Goal: Task Accomplishment & Management: Manage account settings

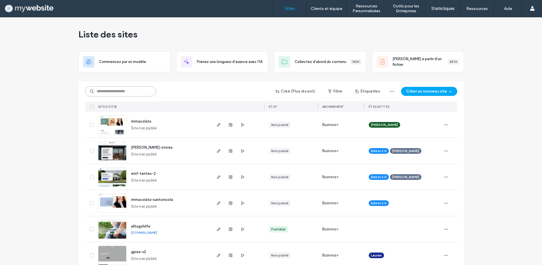
click at [118, 93] on input at bounding box center [120, 91] width 71 height 10
paste input "**********"
type input "**********"
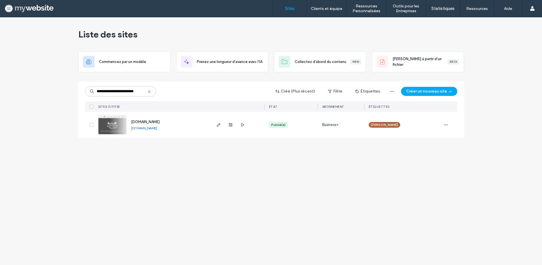
click at [160, 123] on span "www.garage-universtyle-auto.ch" at bounding box center [145, 122] width 29 height 4
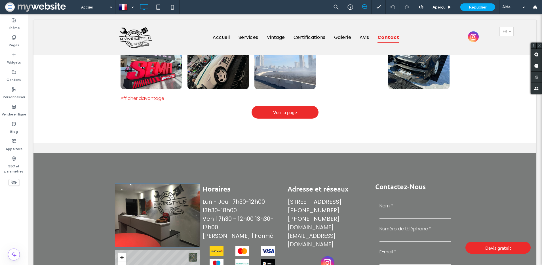
scroll to position [1455, 0]
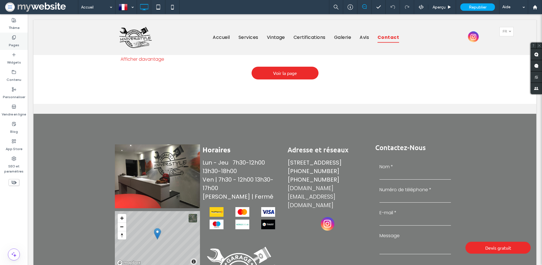
click at [18, 40] on label "Pages" at bounding box center [14, 44] width 10 height 8
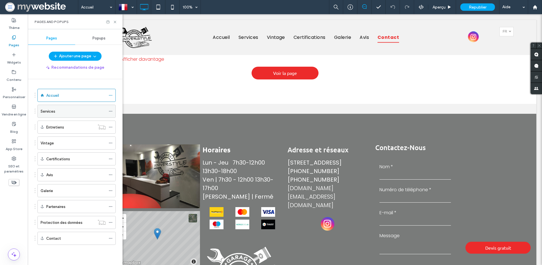
click at [60, 106] on div "Services" at bounding box center [73, 111] width 65 height 12
click at [114, 23] on icon at bounding box center [115, 22] width 4 height 4
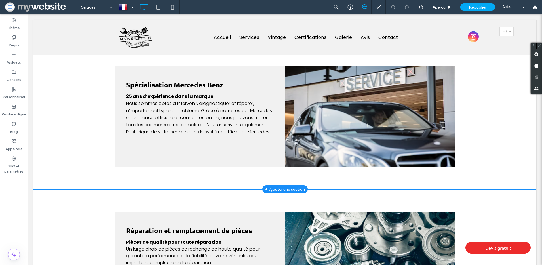
scroll to position [434, 0]
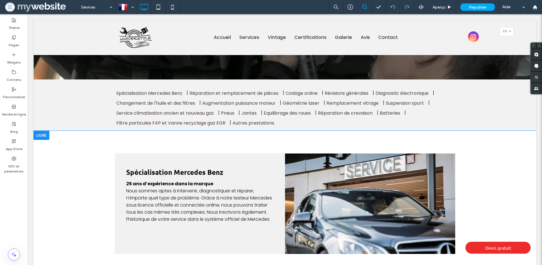
click at [45, 131] on div at bounding box center [41, 135] width 16 height 9
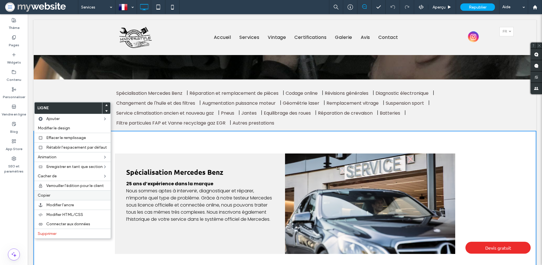
click at [48, 196] on span "Copier" at bounding box center [44, 195] width 12 height 5
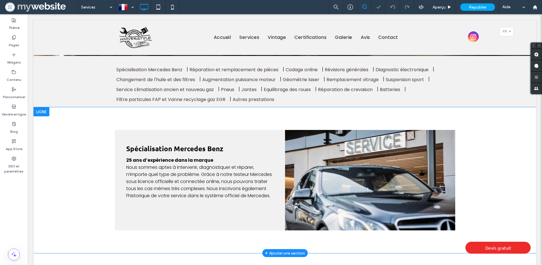
scroll to position [485, 0]
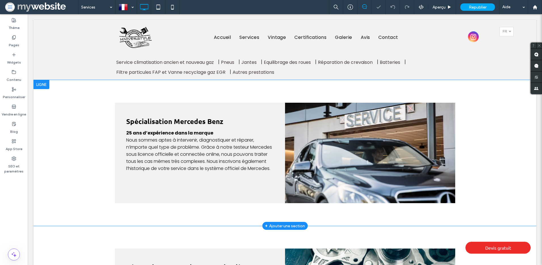
click at [44, 80] on div at bounding box center [41, 84] width 16 height 9
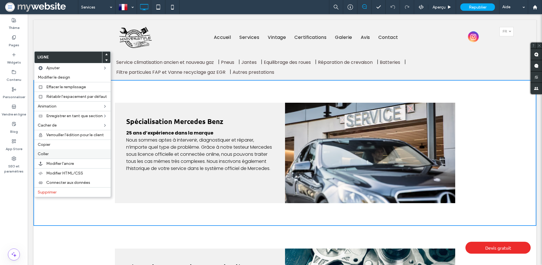
click at [68, 157] on div "Coller" at bounding box center [72, 153] width 76 height 9
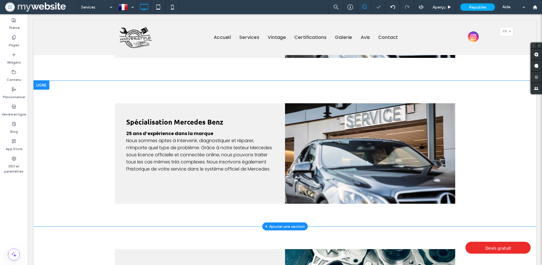
scroll to position [635, 0]
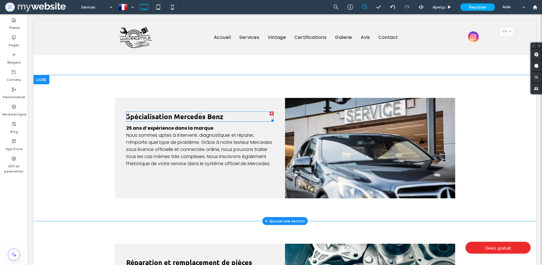
click at [203, 112] on span "Spécialisation Mercedes Benz" at bounding box center [174, 116] width 97 height 9
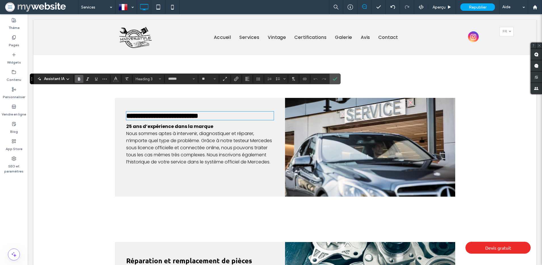
click at [232, 112] on h3 "**********" at bounding box center [199, 115] width 147 height 7
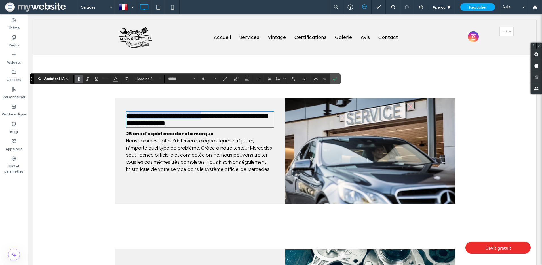
drag, startPoint x: 223, startPoint y: 94, endPoint x: 127, endPoint y: 93, distance: 96.2
click at [127, 112] on span "**********" at bounding box center [196, 119] width 141 height 14
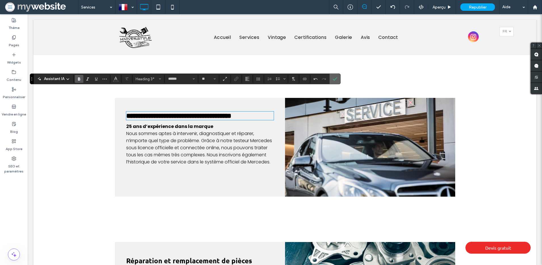
click at [334, 79] on icon "Confirmer" at bounding box center [335, 79] width 5 height 5
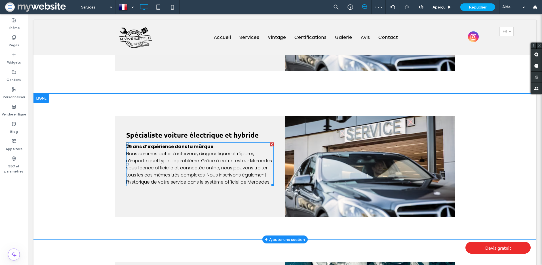
scroll to position [618, 0]
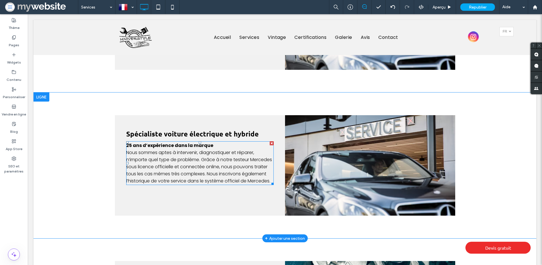
click at [182, 149] on span "Nous sommes aptes à intervenir, diagnostiquer et réparer, n’importe quel type d…" at bounding box center [199, 166] width 146 height 35
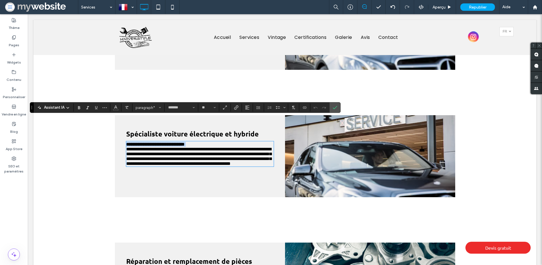
drag, startPoint x: 187, startPoint y: 146, endPoint x: 191, endPoint y: 153, distance: 8.0
click at [187, 147] on span "**********" at bounding box center [198, 156] width 145 height 19
click at [195, 165] on p "**********" at bounding box center [199, 156] width 147 height 19
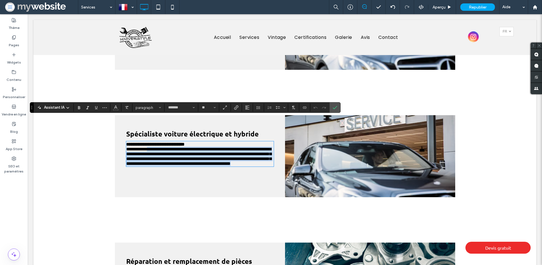
drag, startPoint x: 195, startPoint y: 166, endPoint x: 158, endPoint y: 129, distance: 52.3
click at [158, 147] on p "**********" at bounding box center [199, 156] width 147 height 19
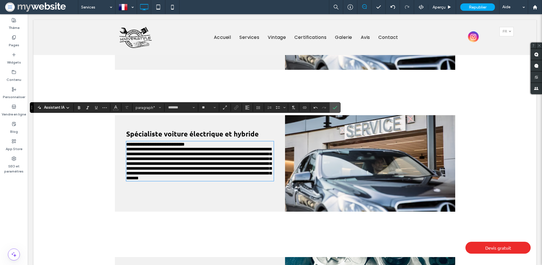
scroll to position [0, 0]
drag, startPoint x: 157, startPoint y: 128, endPoint x: 119, endPoint y: 128, distance: 37.7
click at [119, 128] on div "**********" at bounding box center [200, 163] width 170 height 96
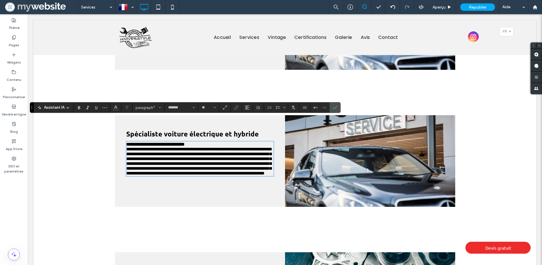
click at [214, 147] on span "**********" at bounding box center [198, 161] width 145 height 28
click at [215, 147] on span "**********" at bounding box center [198, 161] width 145 height 28
drag, startPoint x: 218, startPoint y: 143, endPoint x: 221, endPoint y: 149, distance: 6.2
click at [221, 149] on span "**********" at bounding box center [198, 161] width 145 height 28
click at [187, 176] on p "**********" at bounding box center [199, 161] width 147 height 29
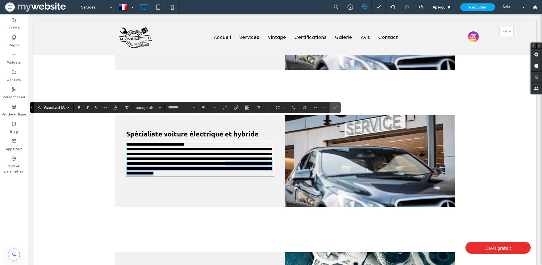
drag, startPoint x: 146, startPoint y: 164, endPoint x: 154, endPoint y: 177, distance: 15.0
click at [154, 176] on p "**********" at bounding box center [199, 161] width 147 height 29
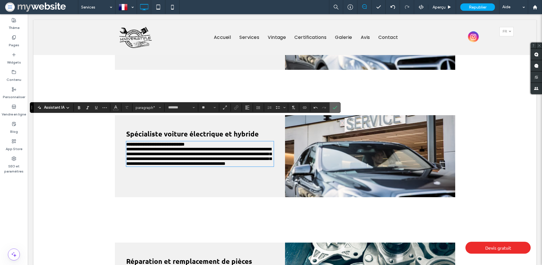
click at [337, 107] on label "Confirmer" at bounding box center [335, 107] width 9 height 10
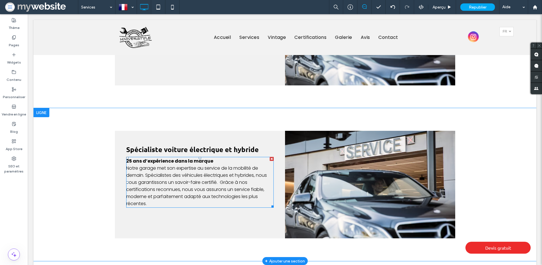
scroll to position [610, 0]
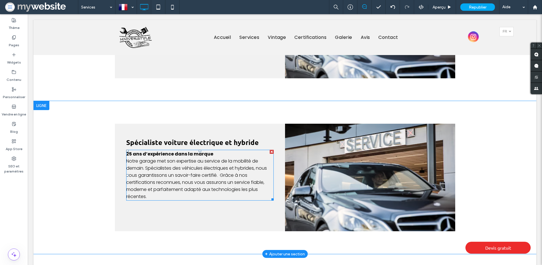
click at [206, 151] on strong "25 ans d’expérience dans la marque" at bounding box center [169, 154] width 87 height 7
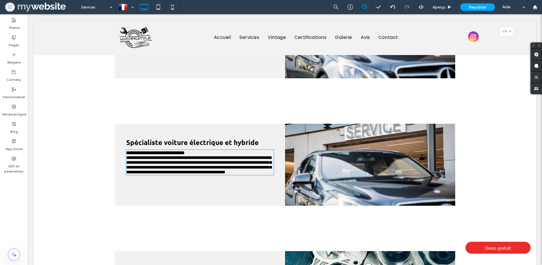
type input "*******"
type input "**"
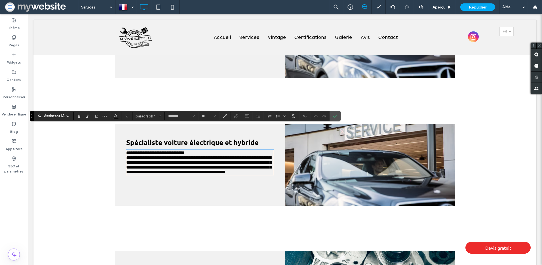
click at [211, 150] on p "**********" at bounding box center [199, 152] width 147 height 5
drag, startPoint x: 209, startPoint y: 130, endPoint x: 126, endPoint y: 130, distance: 82.8
click at [126, 151] on strong "**********" at bounding box center [174, 153] width 96 height 4
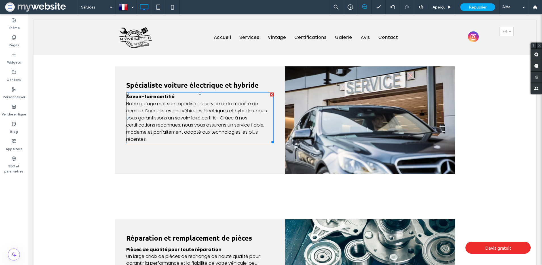
scroll to position [665, 0]
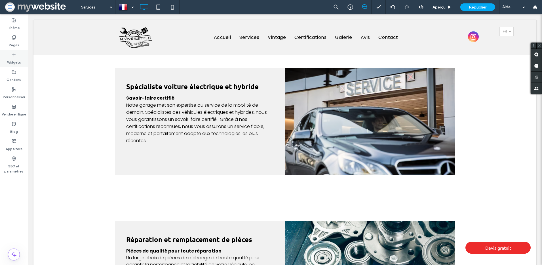
click at [16, 57] on label "Widgets" at bounding box center [14, 61] width 14 height 8
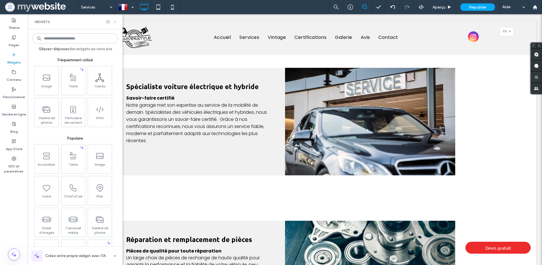
click at [115, 22] on icon at bounding box center [115, 22] width 4 height 4
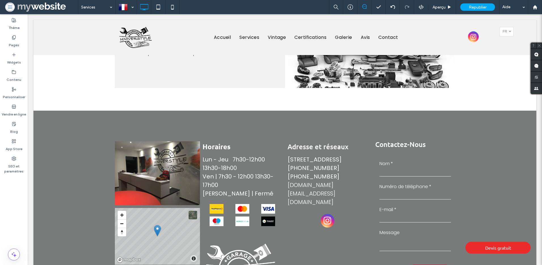
scroll to position [2869, 0]
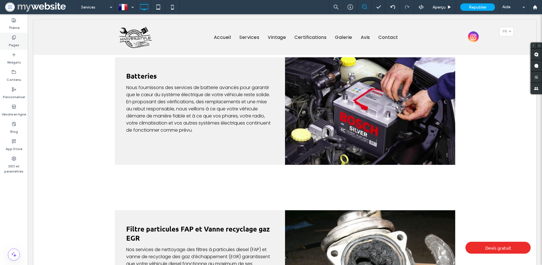
click at [15, 38] on icon at bounding box center [14, 37] width 5 height 5
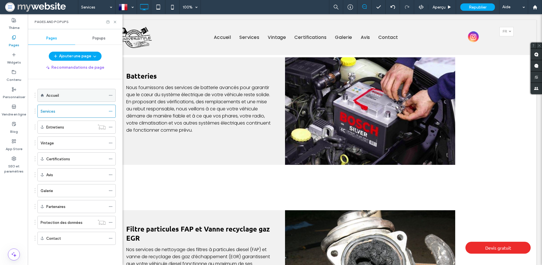
click at [57, 91] on div "Accueil" at bounding box center [76, 95] width 60 height 12
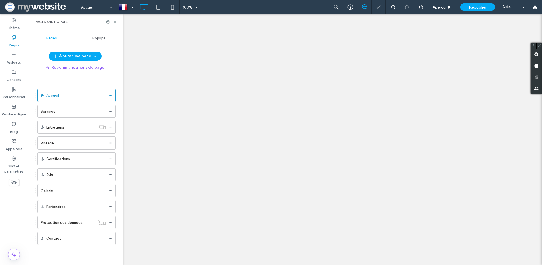
click at [115, 22] on icon at bounding box center [115, 22] width 4 height 4
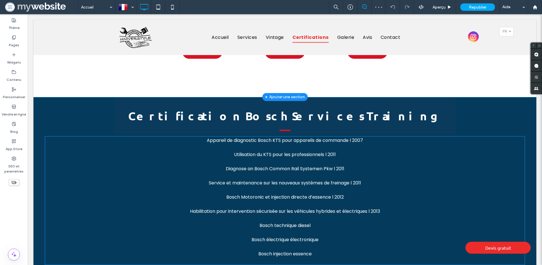
scroll to position [735, 0]
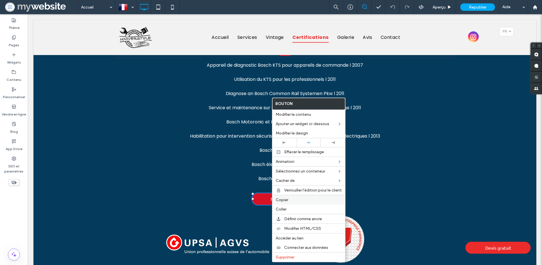
click at [284, 201] on span "Copier" at bounding box center [282, 199] width 12 height 5
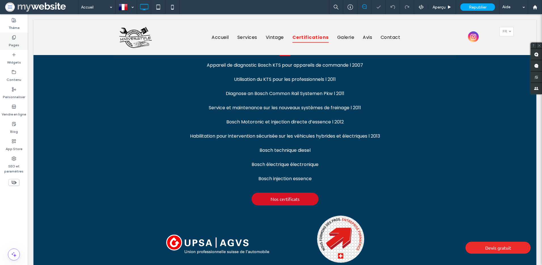
click at [17, 47] on label "Pages" at bounding box center [14, 44] width 10 height 8
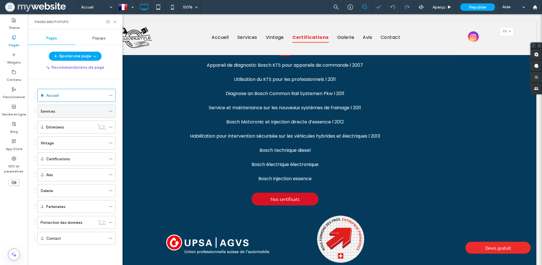
click at [56, 113] on div "Services" at bounding box center [73, 111] width 65 height 6
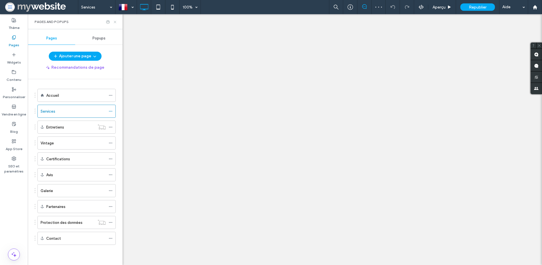
click at [114, 23] on icon at bounding box center [115, 22] width 4 height 4
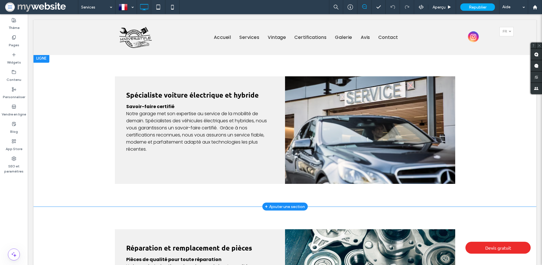
scroll to position [656, 0]
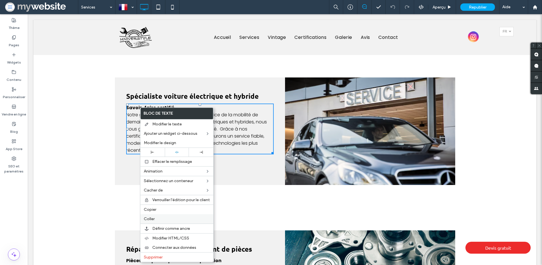
click at [148, 217] on span "Coller" at bounding box center [149, 218] width 11 height 5
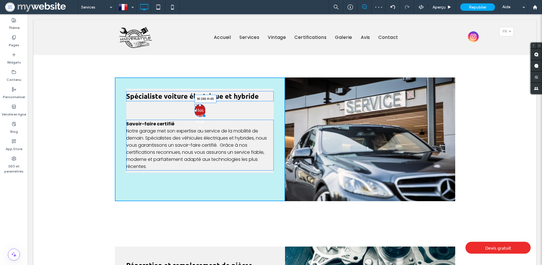
drag, startPoint x: 203, startPoint y: 91, endPoint x: 221, endPoint y: 91, distance: 18.2
click at [205, 113] on div at bounding box center [203, 115] width 4 height 4
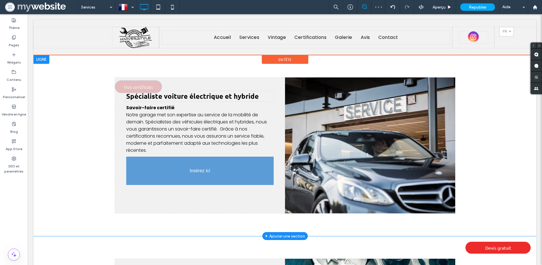
drag, startPoint x: 196, startPoint y: 87, endPoint x: 187, endPoint y: 162, distance: 75.4
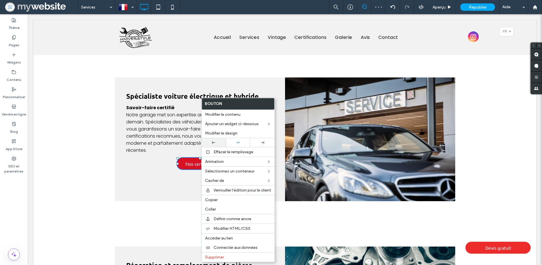
click at [216, 143] on div at bounding box center [213, 142] width 19 height 3
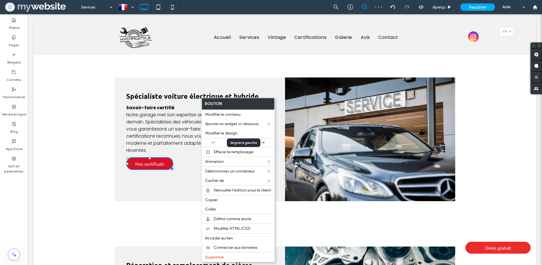
click at [181, 125] on p "Notre garage met son expertise au service de la mobilité de demain. Spécialiste…" at bounding box center [199, 132] width 147 height 43
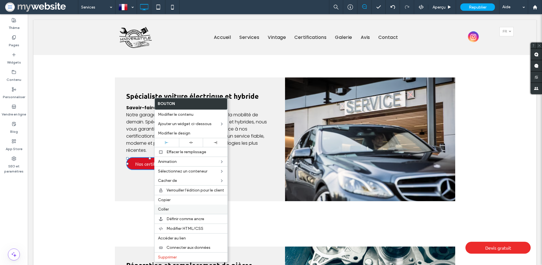
click at [163, 207] on span "Coller" at bounding box center [163, 209] width 11 height 5
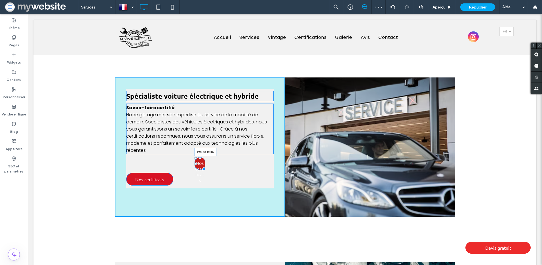
drag, startPoint x: 202, startPoint y: 145, endPoint x: 219, endPoint y: 145, distance: 17.0
click at [205, 166] on div at bounding box center [203, 168] width 4 height 4
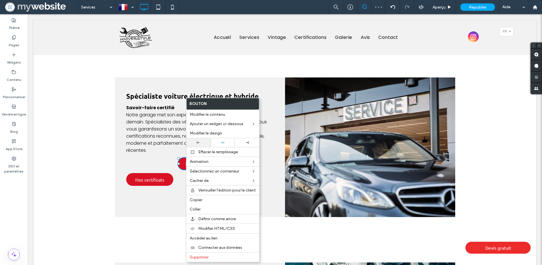
click at [204, 141] on div at bounding box center [198, 142] width 19 height 3
click at [151, 122] on span "Notre garage met son expertise au service de la mobilité de demain. Spécialiste…" at bounding box center [196, 132] width 141 height 42
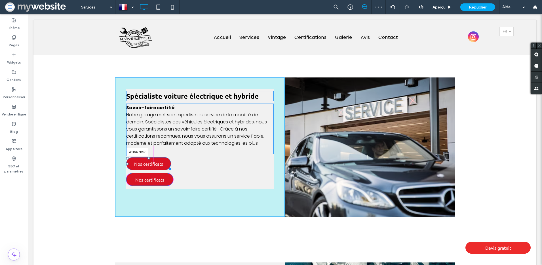
drag, startPoint x: 168, startPoint y: 145, endPoint x: 201, endPoint y: 163, distance: 37.7
click at [172, 146] on div "Spécialiste voiture électrique et hybride Savoir-faire certifié Notre garage me…" at bounding box center [200, 147] width 170 height 140
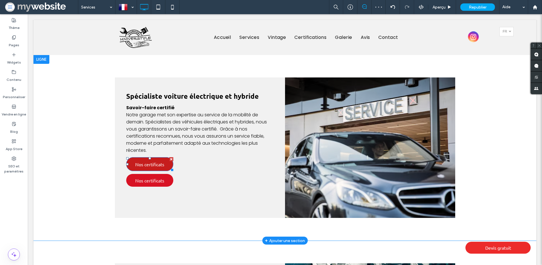
click at [149, 159] on span "Nos certificats" at bounding box center [149, 164] width 29 height 11
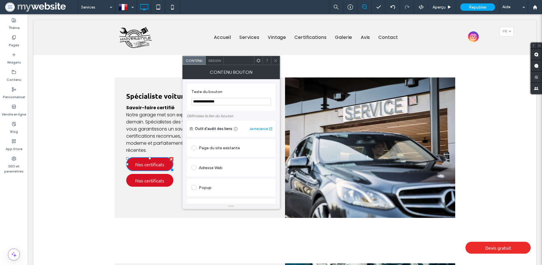
click at [226, 103] on input "**********" at bounding box center [230, 101] width 79 height 7
drag, startPoint x: 218, startPoint y: 102, endPoint x: 182, endPoint y: 101, distance: 35.5
click at [182, 101] on div "**********" at bounding box center [231, 141] width 98 height 124
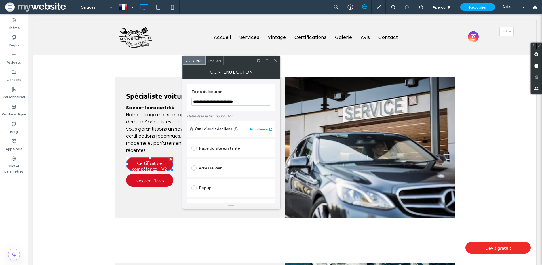
type input "**********"
click at [239, 93] on label "Texte du bouton" at bounding box center [229, 92] width 77 height 6
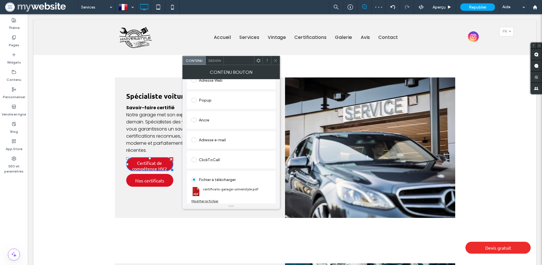
scroll to position [90, 0]
click at [210, 200] on div "Modifier le fichier" at bounding box center [204, 198] width 27 height 4
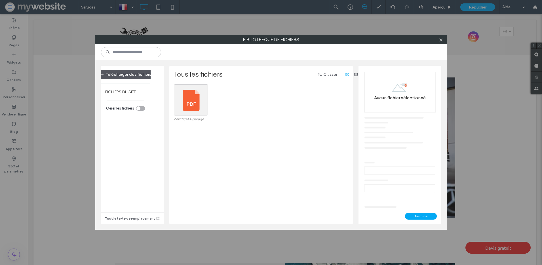
click at [128, 72] on button "Télécharger des fichiers" at bounding box center [125, 74] width 61 height 9
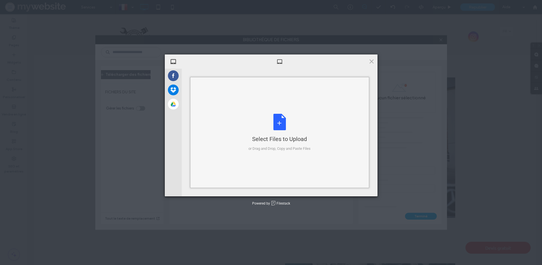
click at [246, 138] on div "Select Files to Upload or Drag and Drop, Copy and Paste Files" at bounding box center [279, 132] width 179 height 111
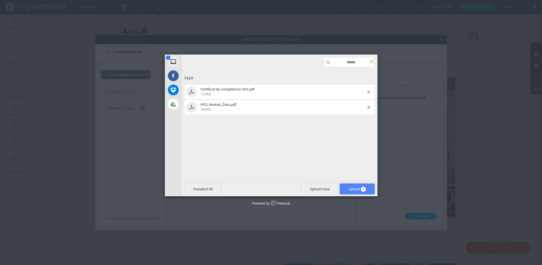
click at [349, 188] on span "Upload 2" at bounding box center [357, 189] width 17 height 4
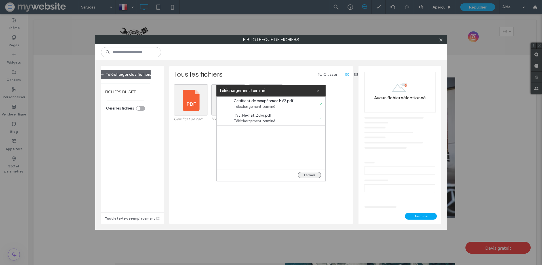
click at [320, 176] on button "Fermer" at bounding box center [309, 175] width 23 height 6
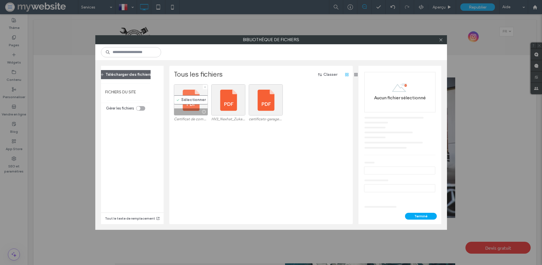
click at [199, 97] on div "Sélectionner" at bounding box center [191, 99] width 34 height 31
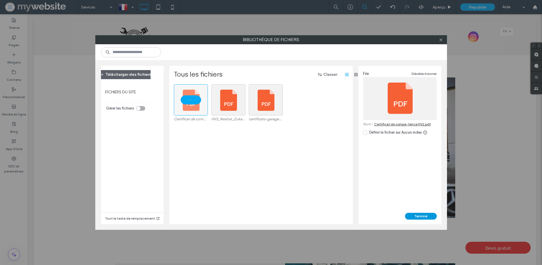
click at [422, 215] on button "Terminé" at bounding box center [421, 216] width 32 height 7
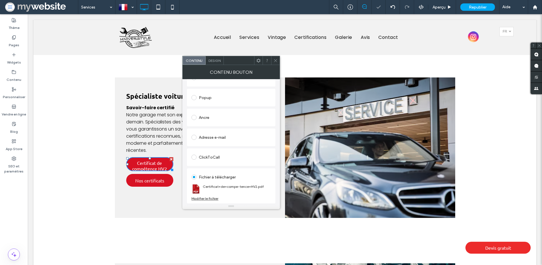
click at [277, 62] on icon at bounding box center [275, 60] width 4 height 4
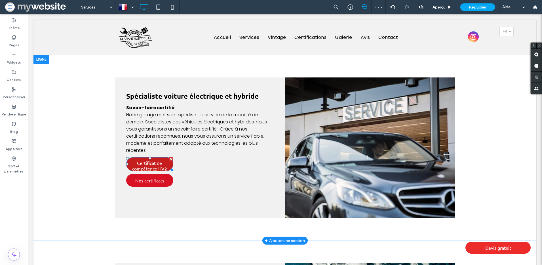
click at [164, 157] on span "Certificat de compétence HV2" at bounding box center [149, 165] width 46 height 17
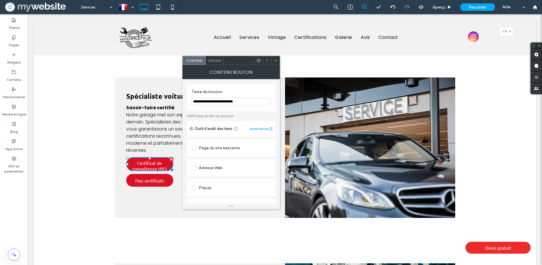
click at [276, 62] on icon at bounding box center [275, 60] width 4 height 4
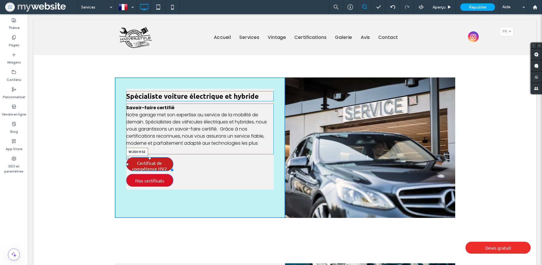
drag, startPoint x: 168, startPoint y: 146, endPoint x: 191, endPoint y: 166, distance: 30.7
click at [173, 167] on div at bounding box center [171, 169] width 4 height 4
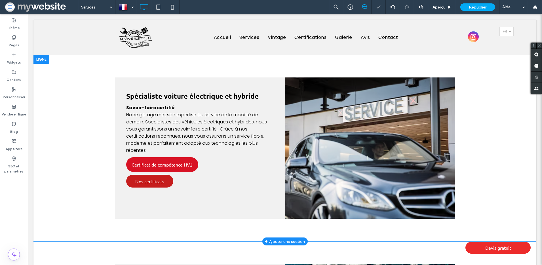
click at [154, 176] on span "Nos certificats" at bounding box center [149, 181] width 29 height 11
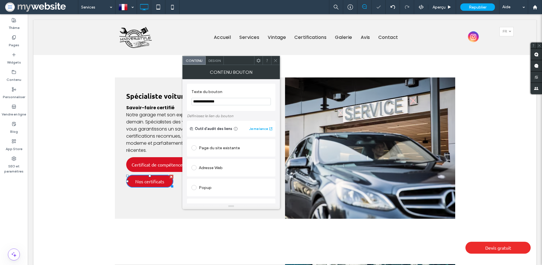
click at [228, 104] on input "**********" at bounding box center [230, 101] width 79 height 7
click at [222, 100] on input "**********" at bounding box center [230, 101] width 79 height 7
drag, startPoint x: 230, startPoint y: 117, endPoint x: 178, endPoint y: 100, distance: 54.4
click at [211, 103] on input "**********" at bounding box center [230, 101] width 79 height 7
click at [222, 104] on input "**********" at bounding box center [230, 101] width 79 height 7
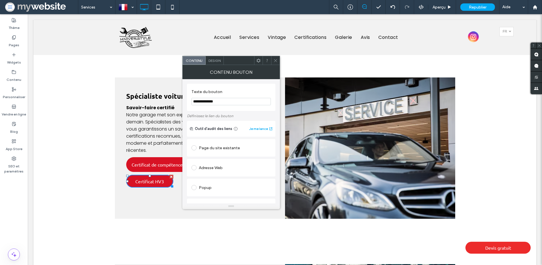
type input "**********"
click at [238, 89] on label "Texte du bouton" at bounding box center [229, 92] width 77 height 6
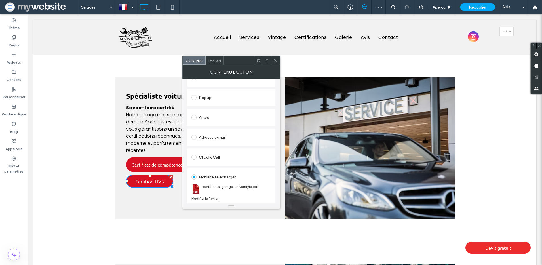
click at [207, 200] on div "Modifier le fichier" at bounding box center [204, 198] width 27 height 4
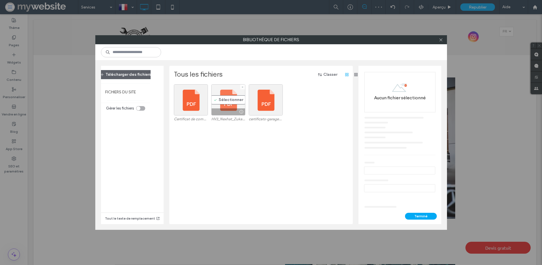
click at [229, 104] on div "Sélectionner" at bounding box center [228, 99] width 34 height 31
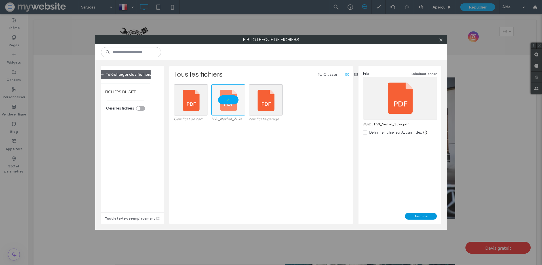
click at [421, 214] on button "Terminé" at bounding box center [421, 216] width 32 height 7
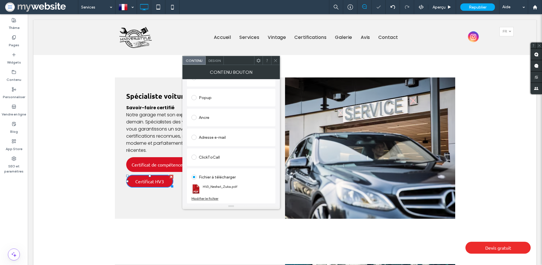
click at [279, 60] on div "Contenu Design" at bounding box center [231, 60] width 98 height 9
click at [275, 59] on icon at bounding box center [275, 60] width 4 height 4
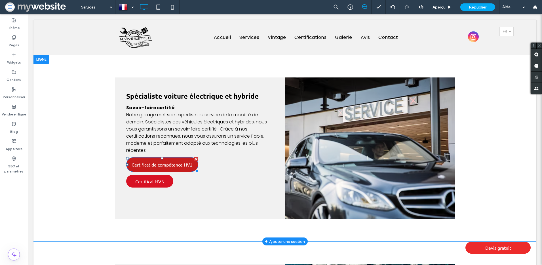
click at [163, 159] on span "Certificat de compétence HV2" at bounding box center [162, 164] width 61 height 11
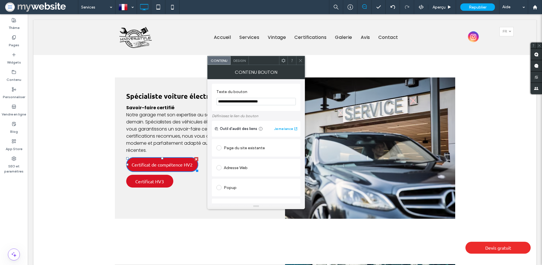
drag, startPoint x: 263, startPoint y: 102, endPoint x: 236, endPoint y: 102, distance: 26.9
click at [236, 102] on input "**********" at bounding box center [255, 101] width 79 height 7
type input "**********"
click at [300, 62] on icon at bounding box center [300, 60] width 4 height 4
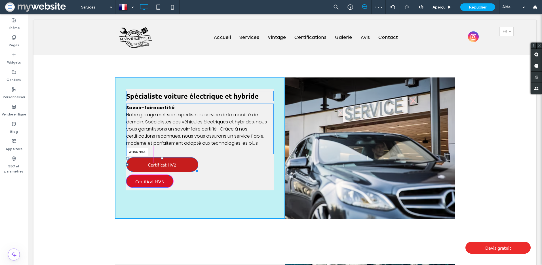
drag, startPoint x: 193, startPoint y: 145, endPoint x: 196, endPoint y: 159, distance: 14.7
click at [194, 168] on div at bounding box center [196, 170] width 4 height 4
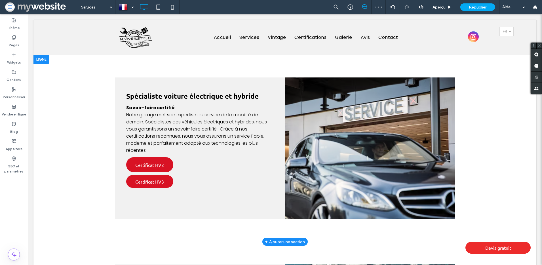
scroll to position [645, 0]
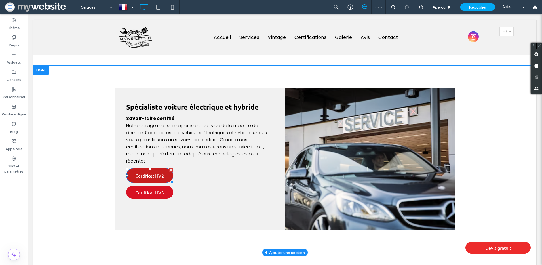
click at [154, 170] on span "Certificat HV2" at bounding box center [149, 175] width 29 height 11
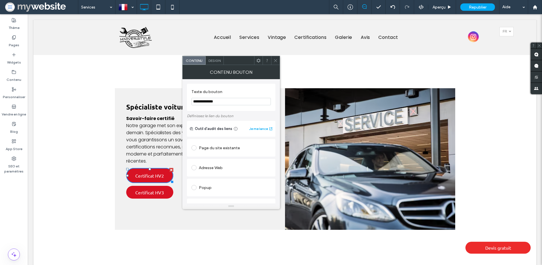
click at [218, 59] on span "Design" at bounding box center [214, 60] width 12 height 4
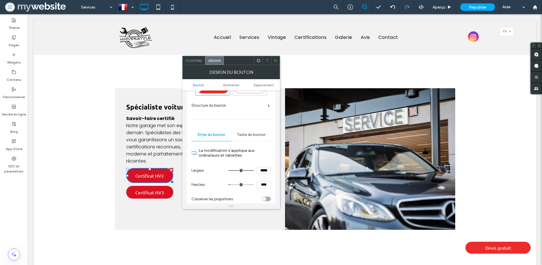
scroll to position [34, 0]
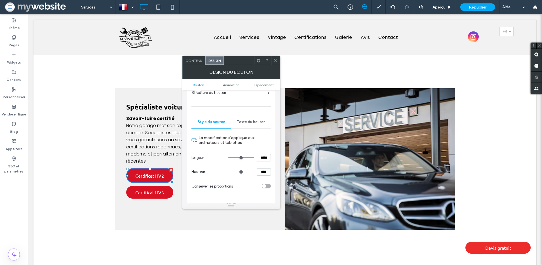
drag, startPoint x: 263, startPoint y: 172, endPoint x: 243, endPoint y: 166, distance: 21.4
click at [251, 170] on div "****" at bounding box center [249, 171] width 43 height 7
type input "****"
type input "**"
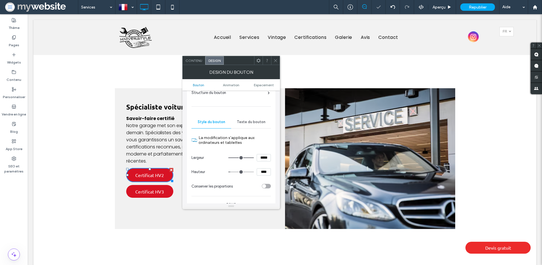
click at [277, 59] on icon at bounding box center [275, 60] width 4 height 4
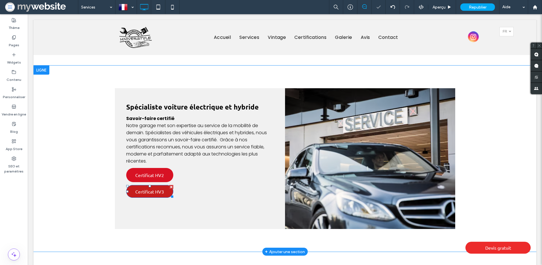
click at [147, 186] on span "Certificat HV3" at bounding box center [149, 191] width 29 height 11
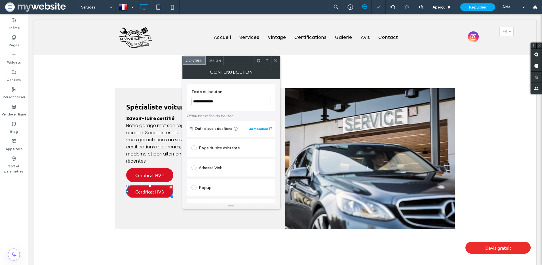
click at [213, 61] on span "Design" at bounding box center [214, 60] width 12 height 4
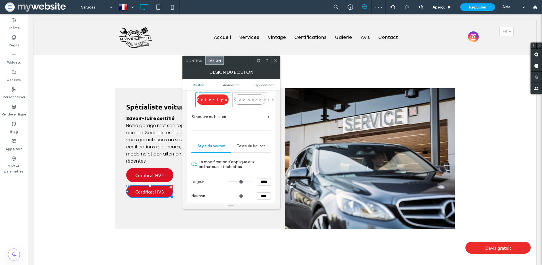
scroll to position [39, 0]
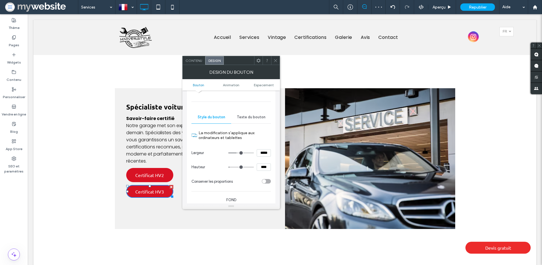
drag, startPoint x: 264, startPoint y: 168, endPoint x: 241, endPoint y: 164, distance: 23.0
click at [243, 166] on div "****" at bounding box center [249, 166] width 43 height 7
type input "****"
type input "**"
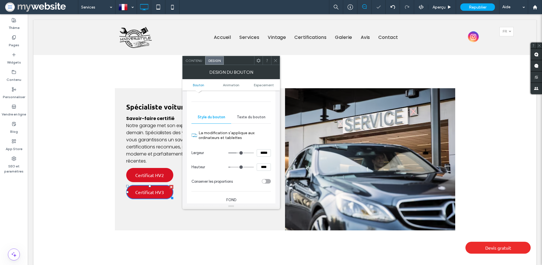
click at [276, 58] on icon at bounding box center [275, 60] width 4 height 4
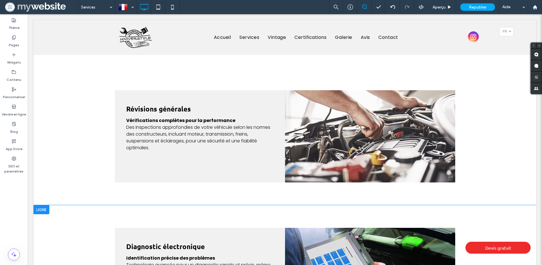
scroll to position [1238, 0]
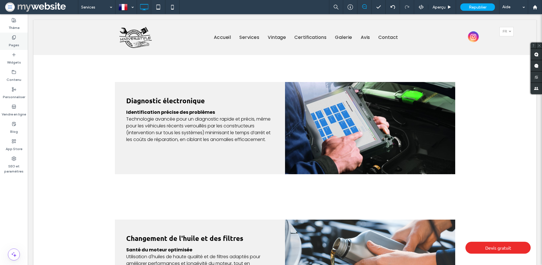
click at [13, 34] on div "Pages" at bounding box center [14, 41] width 28 height 17
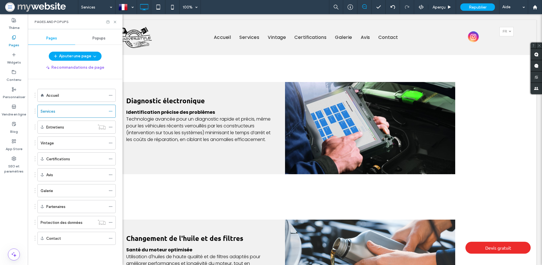
click at [67, 96] on div "Accueil" at bounding box center [76, 95] width 60 height 6
click at [114, 20] on div at bounding box center [271, 132] width 542 height 265
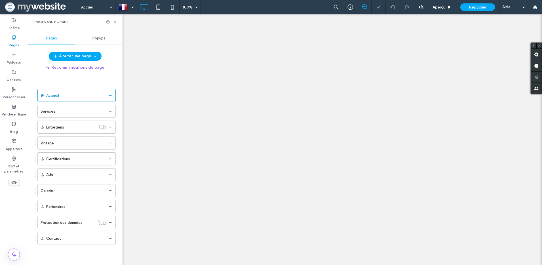
click at [115, 21] on icon at bounding box center [115, 22] width 4 height 4
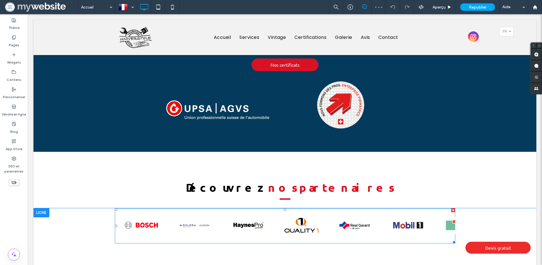
scroll to position [880, 0]
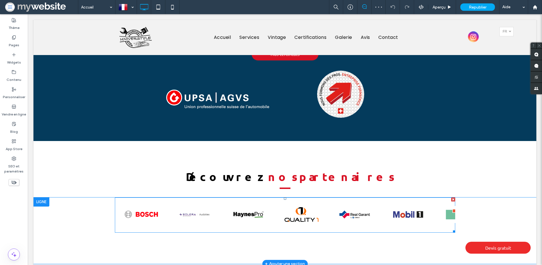
click at [149, 197] on span at bounding box center [285, 214] width 340 height 35
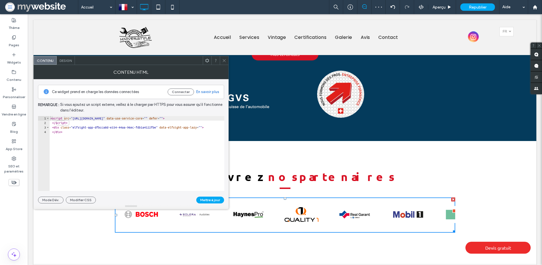
click at [63, 60] on span "Design" at bounding box center [66, 60] width 12 height 4
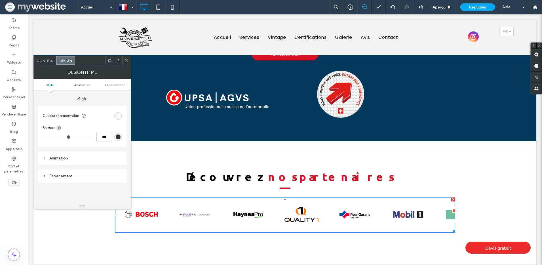
click at [127, 62] on icon at bounding box center [127, 60] width 4 height 4
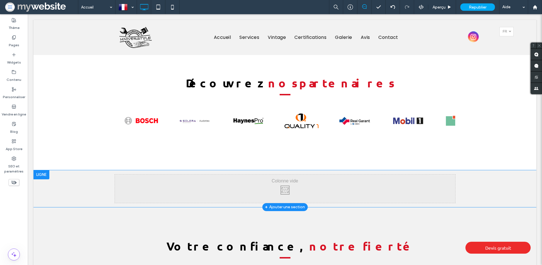
scroll to position [920, 0]
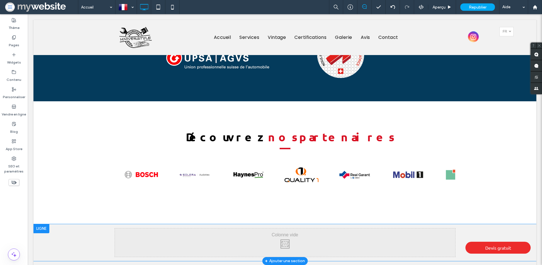
click at [44, 224] on div at bounding box center [41, 228] width 16 height 9
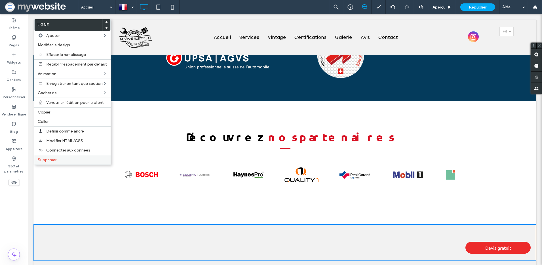
click at [61, 160] on label "Supprimer" at bounding box center [72, 159] width 69 height 5
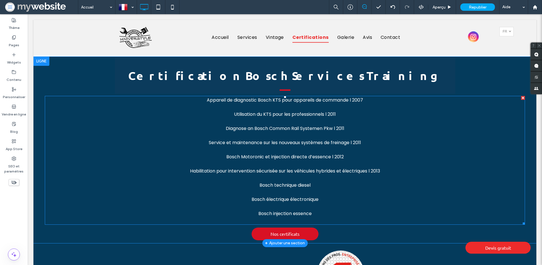
scroll to position [674, 0]
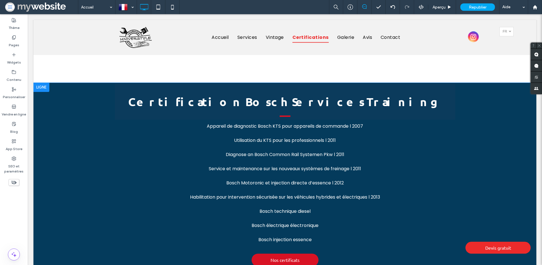
click at [286, 265] on div "+ Ajouter une section" at bounding box center [285, 269] width 40 height 6
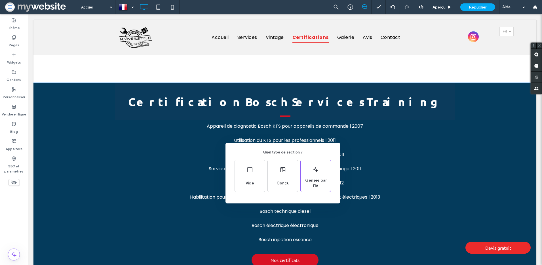
drag, startPoint x: 172, startPoint y: 179, endPoint x: 196, endPoint y: 180, distance: 24.4
click at [172, 179] on div "Quel type de section ? Vide Conçu Généré par l'IA" at bounding box center [271, 146] width 542 height 293
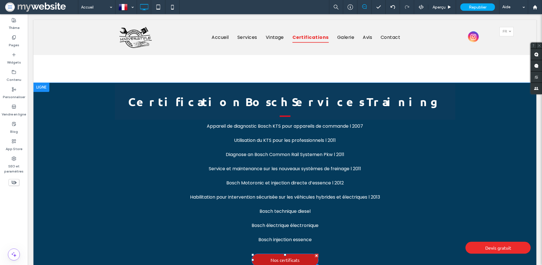
click at [276, 254] on span "Nos certificats" at bounding box center [285, 259] width 29 height 11
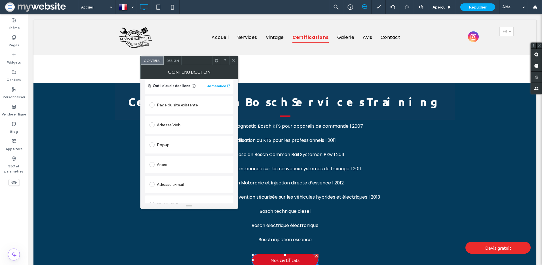
scroll to position [90, 0]
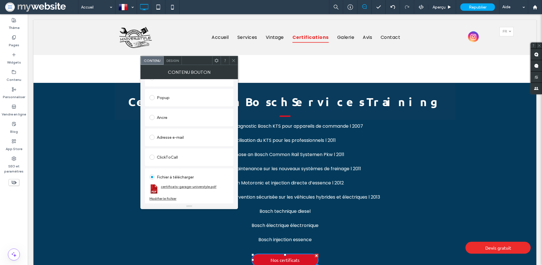
click at [168, 187] on link "certificats-garage-universtyle.pdf" at bounding box center [189, 186] width 56 height 4
click at [232, 64] on span at bounding box center [233, 60] width 4 height 9
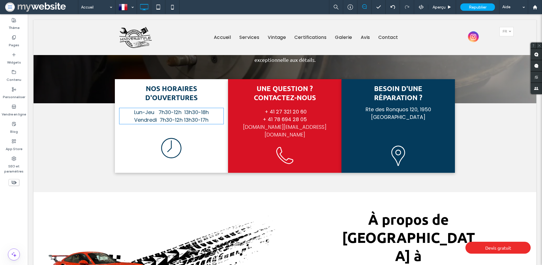
scroll to position [258, 0]
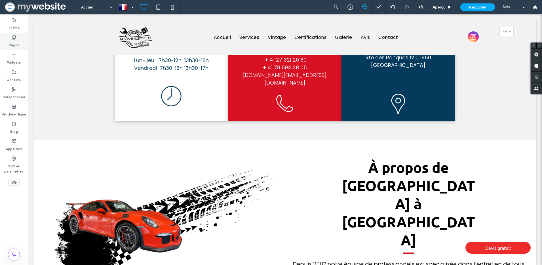
click at [17, 44] on label "Pages" at bounding box center [14, 44] width 10 height 8
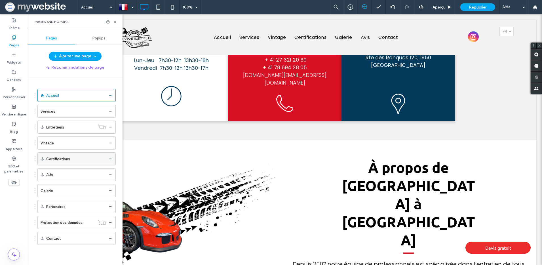
click at [68, 156] on label "Certifications" at bounding box center [58, 159] width 24 height 10
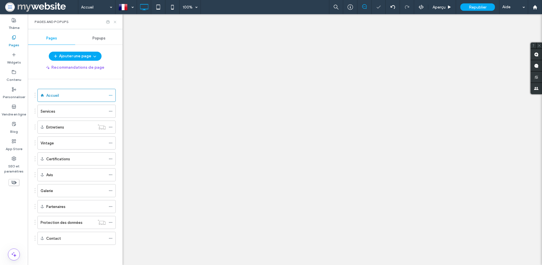
click at [115, 21] on use at bounding box center [115, 22] width 2 height 2
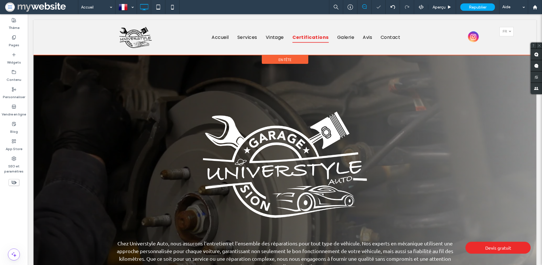
scroll to position [647, 0]
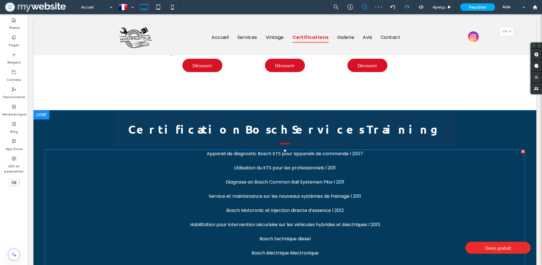
click at [292, 221] on span "Habilitation pour intervention sécurisée sur les véhicules hybrides et électriq…" at bounding box center [285, 224] width 190 height 7
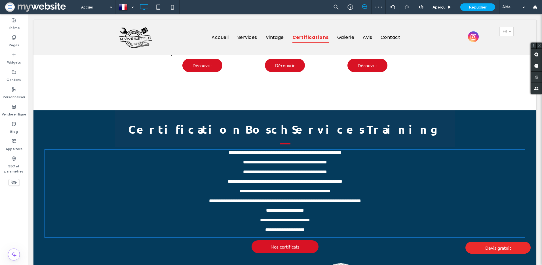
type input "*******"
type input "**"
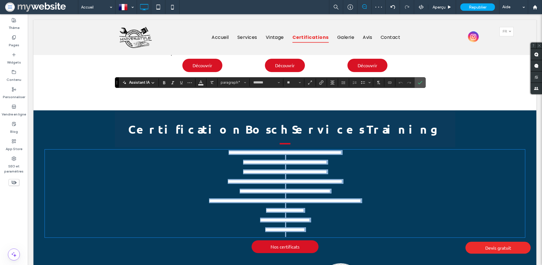
click at [310, 218] on span "**********" at bounding box center [285, 220] width 50 height 4
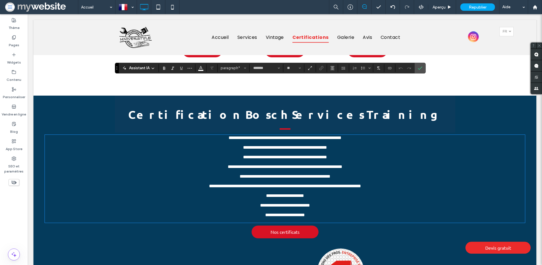
scroll to position [661, 0]
click at [315, 213] on p "**********" at bounding box center [285, 215] width 480 height 5
drag, startPoint x: 249, startPoint y: 193, endPoint x: 344, endPoint y: 193, distance: 95.3
click at [344, 213] on p "**********" at bounding box center [285, 215] width 480 height 5
click at [200, 69] on icon "Couleur" at bounding box center [201, 67] width 5 height 5
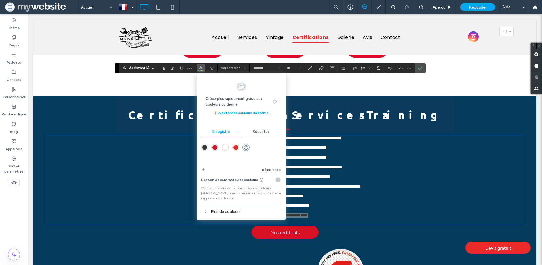
click at [225, 147] on div "rgba(255,255,255,1)" at bounding box center [225, 147] width 5 height 5
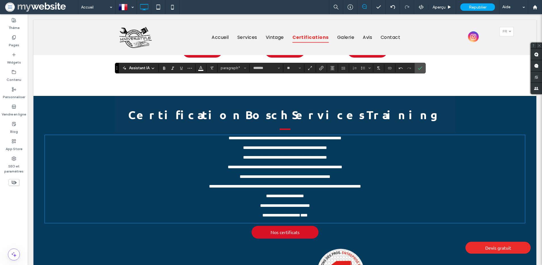
click at [324, 218] on p at bounding box center [285, 220] width 480 height 5
click at [308, 213] on span "****" at bounding box center [303, 215] width 7 height 4
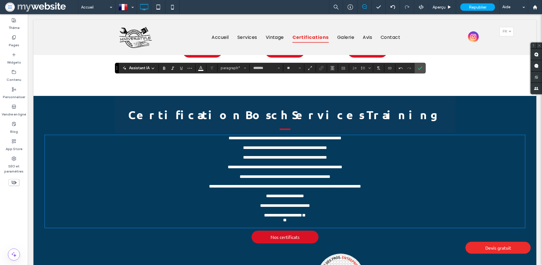
click at [306, 213] on span "*" at bounding box center [304, 215] width 4 height 4
click at [283, 218] on span "**" at bounding box center [285, 220] width 4 height 4
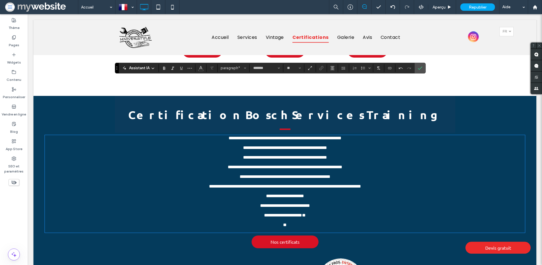
click at [301, 222] on p "﻿ **" at bounding box center [285, 224] width 480 height 5
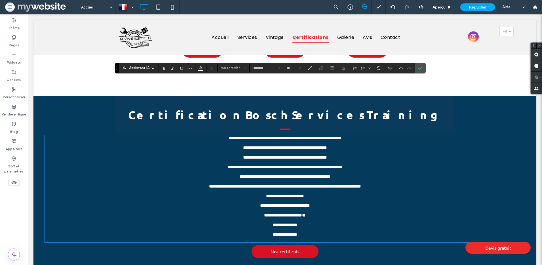
click at [321, 227] on p "﻿" at bounding box center [285, 229] width 480 height 5
click at [302, 213] on span "**********" at bounding box center [283, 215] width 38 height 4
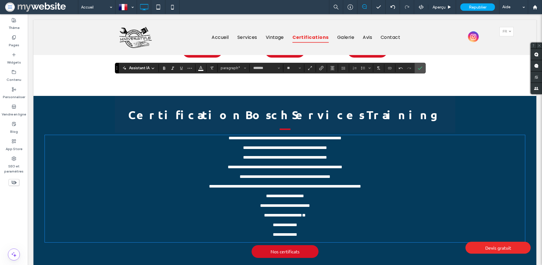
click at [293, 223] on span "**********" at bounding box center [285, 225] width 24 height 4
click at [279, 67] on icon "Police et épaisseur de la police" at bounding box center [279, 68] width 2 height 2
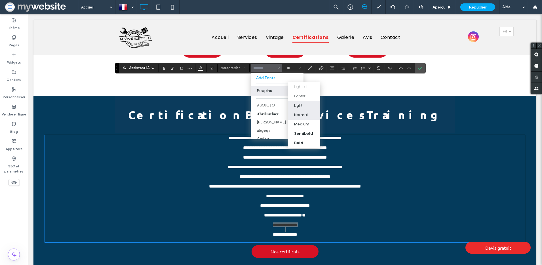
click at [294, 113] on div "Normal" at bounding box center [301, 115] width 14 height 6
type input "*******"
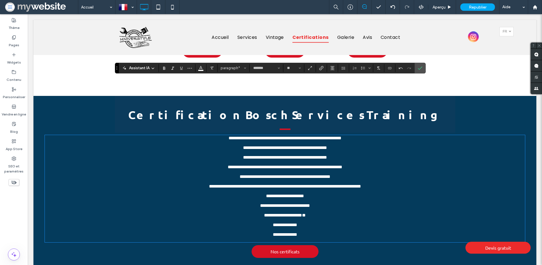
click at [294, 232] on span "**********" at bounding box center [285, 234] width 24 height 4
click at [279, 68] on icon "Police et épaisseur de la police" at bounding box center [279, 68] width 2 height 2
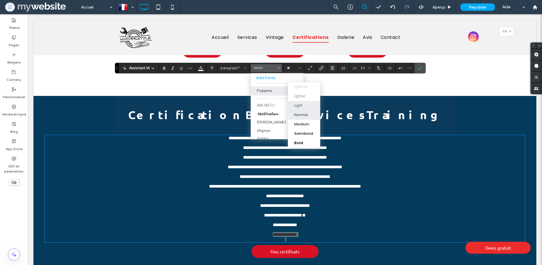
click at [292, 113] on label "Normal" at bounding box center [304, 114] width 32 height 9
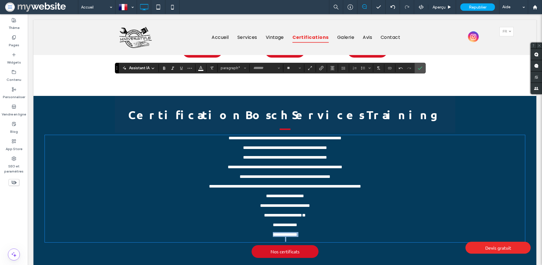
type input "*******"
click at [300, 227] on p at bounding box center [285, 229] width 480 height 5
drag, startPoint x: 298, startPoint y: 209, endPoint x: 266, endPoint y: 209, distance: 32.6
click at [266, 222] on p "**********" at bounding box center [285, 224] width 480 height 5
click at [319, 69] on icon "Lien" at bounding box center [321, 68] width 5 height 5
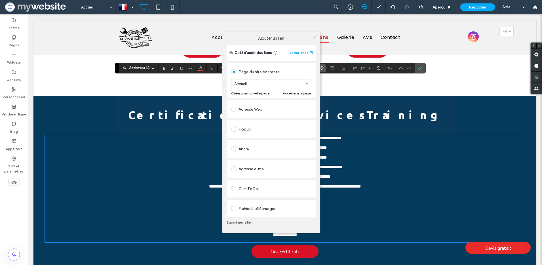
click at [263, 210] on div "Fichier à télécharger" at bounding box center [271, 208] width 80 height 9
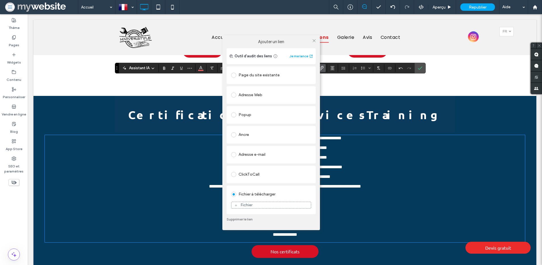
click at [257, 205] on div "Fichier" at bounding box center [270, 205] width 79 height 5
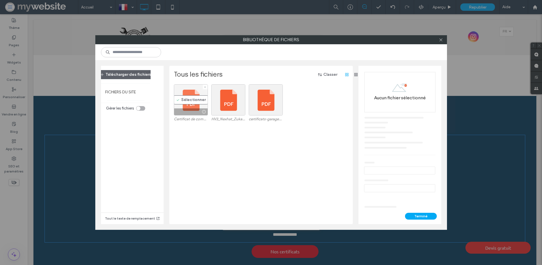
click at [191, 105] on div "Sélectionner" at bounding box center [191, 99] width 34 height 31
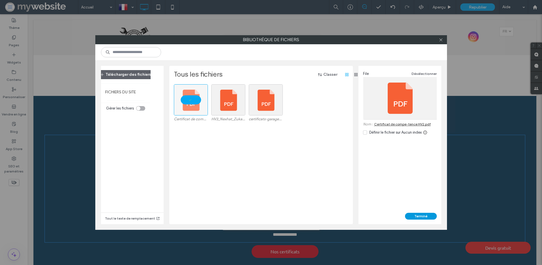
click at [420, 218] on button "Terminé" at bounding box center [421, 216] width 32 height 7
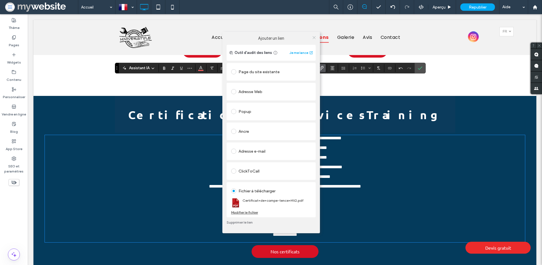
click at [315, 36] on icon at bounding box center [314, 37] width 4 height 4
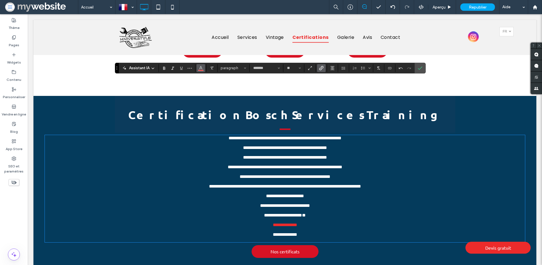
click at [199, 70] on span "Couleur" at bounding box center [201, 67] width 5 height 7
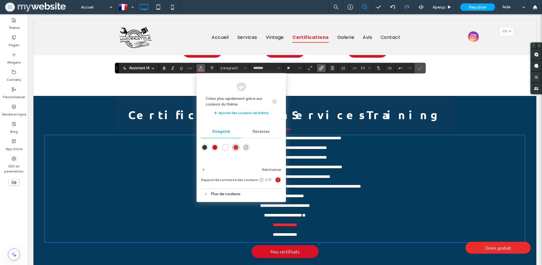
click at [226, 144] on div "rgba(255,255,255,1)" at bounding box center [225, 147] width 7 height 7
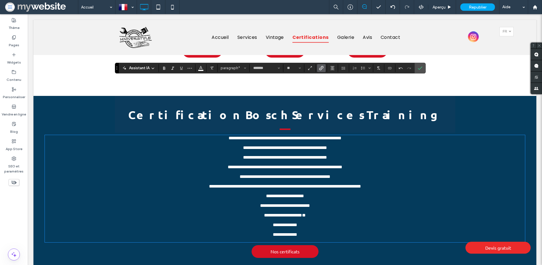
click at [322, 222] on p "**********" at bounding box center [285, 224] width 480 height 5
drag, startPoint x: 307, startPoint y: 224, endPoint x: 260, endPoint y: 224, distance: 46.2
click at [260, 232] on p "**********" at bounding box center [285, 234] width 480 height 5
click at [324, 71] on label "Lien" at bounding box center [321, 68] width 9 height 8
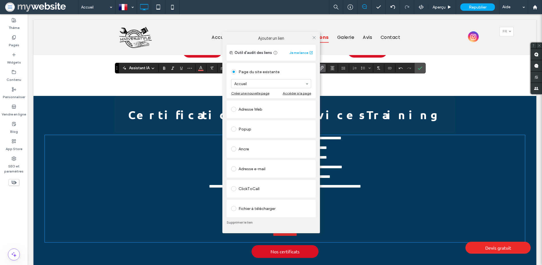
click at [262, 207] on div "Fichier à télécharger" at bounding box center [271, 208] width 80 height 9
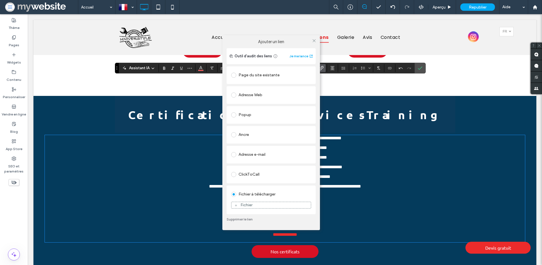
click at [263, 204] on div "Fichier" at bounding box center [270, 205] width 79 height 5
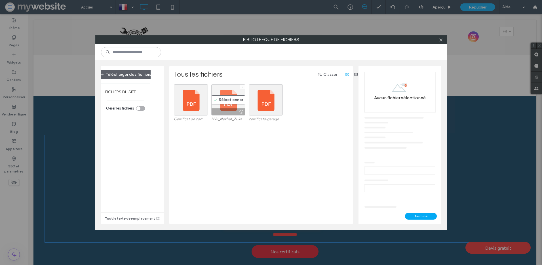
click at [229, 93] on div "Sélectionner" at bounding box center [228, 99] width 34 height 31
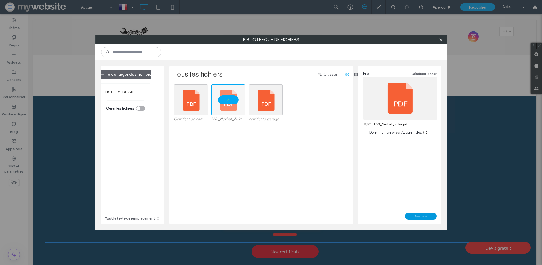
click at [421, 216] on button "Terminé" at bounding box center [421, 216] width 32 height 7
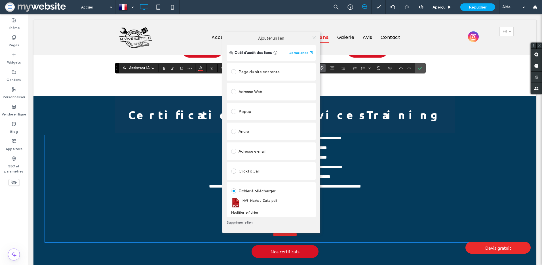
click at [315, 37] on icon at bounding box center [314, 37] width 4 height 4
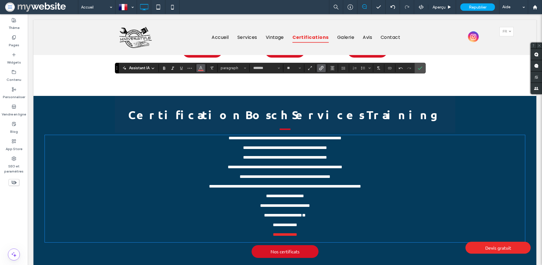
click at [201, 69] on icon "Couleur" at bounding box center [201, 67] width 5 height 5
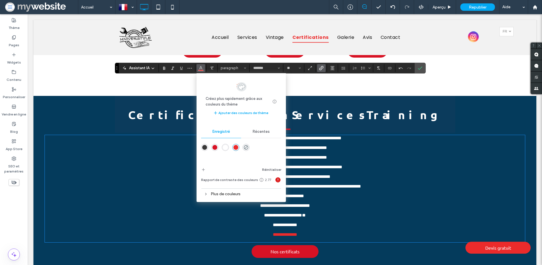
click at [224, 148] on div "rgba(255,255,255,1)" at bounding box center [225, 147] width 5 height 5
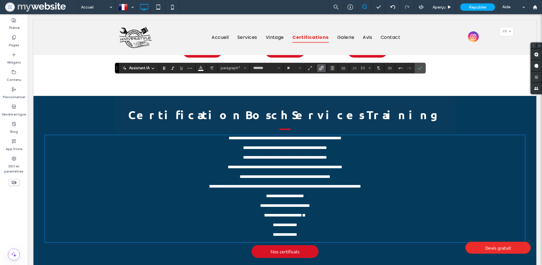
click at [186, 218] on p at bounding box center [285, 220] width 480 height 5
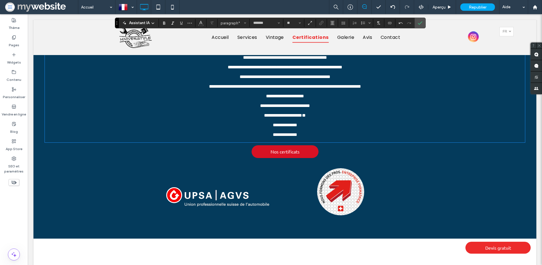
scroll to position [764, 0]
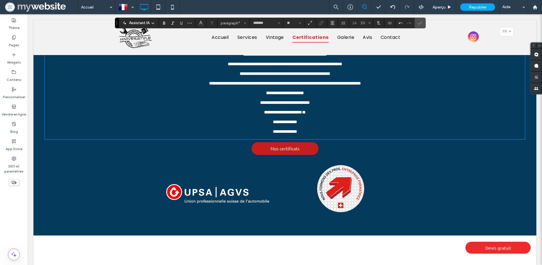
click at [280, 143] on span "Nos certificats" at bounding box center [285, 148] width 29 height 11
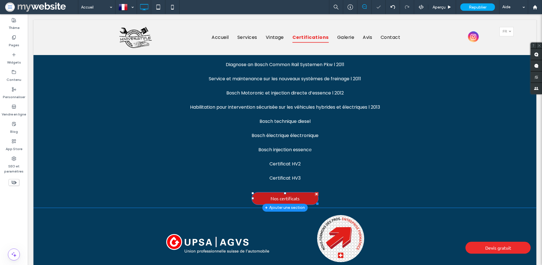
click at [280, 193] on span "Nos certificats" at bounding box center [285, 198] width 29 height 11
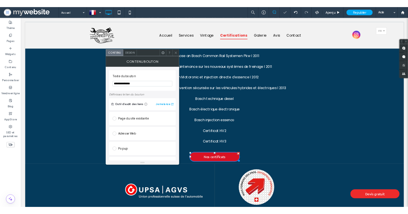
scroll to position [90, 0]
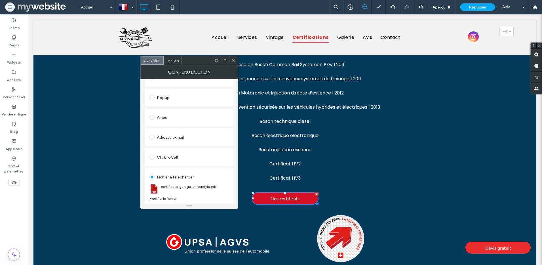
click at [177, 185] on link "certificats-garage-universtyle.pdf" at bounding box center [189, 186] width 56 height 4
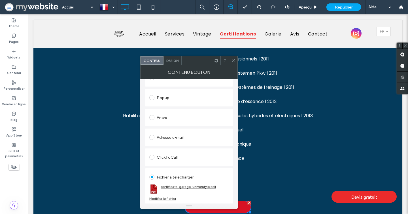
click at [189, 186] on link "certificats-garage-universtyle.pdf" at bounding box center [189, 186] width 56 height 4
click at [165, 199] on div "Modifier le fichier" at bounding box center [162, 198] width 27 height 4
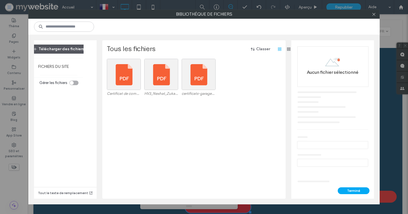
click at [76, 51] on button "Télécharger des fichiers" at bounding box center [58, 49] width 61 height 9
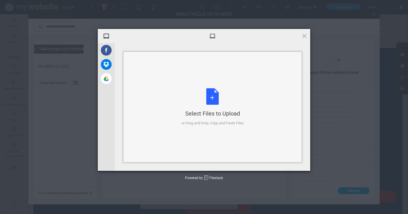
click at [266, 79] on div "Select Files to Upload or Drag and Drop, Copy and Paste Files" at bounding box center [212, 107] width 179 height 111
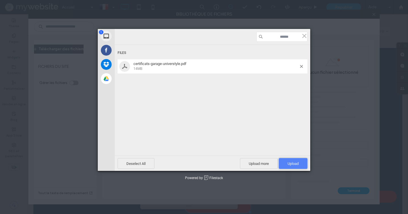
click at [288, 163] on span "Upload 1" at bounding box center [293, 163] width 11 height 4
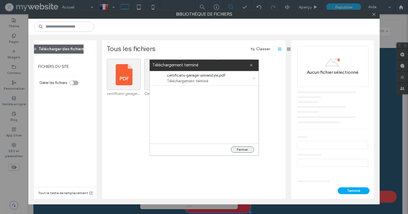
click at [242, 148] on button "Fermer" at bounding box center [242, 149] width 23 height 6
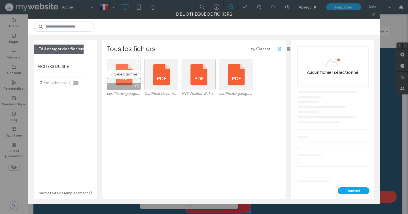
click at [126, 76] on div "Sélectionner" at bounding box center [124, 74] width 34 height 31
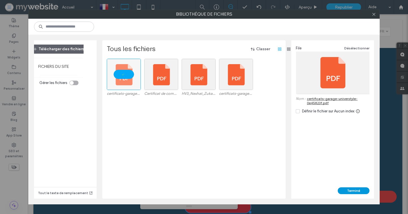
click at [349, 191] on button "Terminé" at bounding box center [354, 190] width 32 height 7
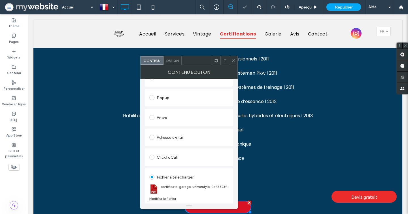
click at [233, 62] on icon at bounding box center [233, 60] width 4 height 4
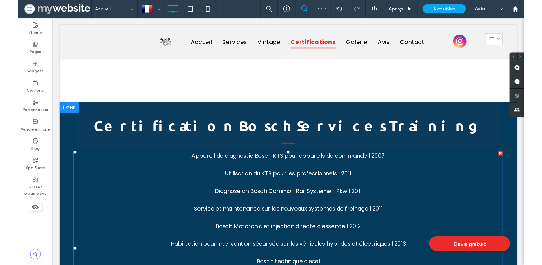
scroll to position [682, 0]
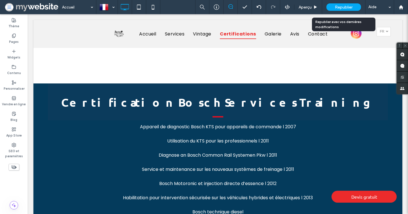
click at [345, 8] on span "Republier" at bounding box center [344, 7] width 18 height 5
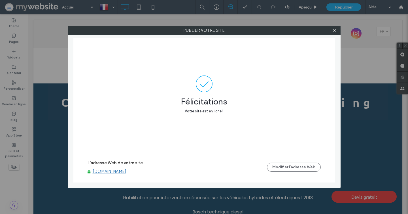
click at [126, 172] on link "www.garage-universtyle-auto.ch" at bounding box center [110, 171] width 34 height 5
click at [337, 29] on icon at bounding box center [335, 30] width 4 height 4
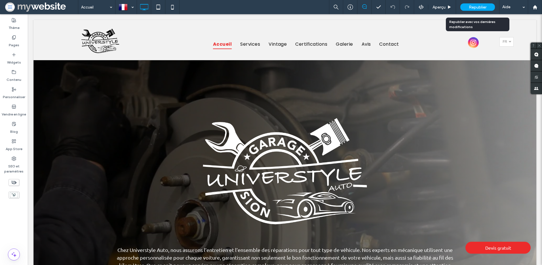
click at [478, 8] on span "Republier" at bounding box center [478, 7] width 18 height 5
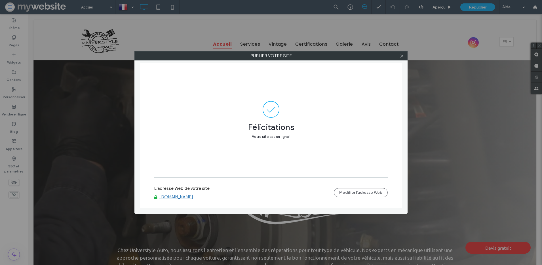
click at [193, 198] on link "[DOMAIN_NAME]" at bounding box center [176, 196] width 34 height 5
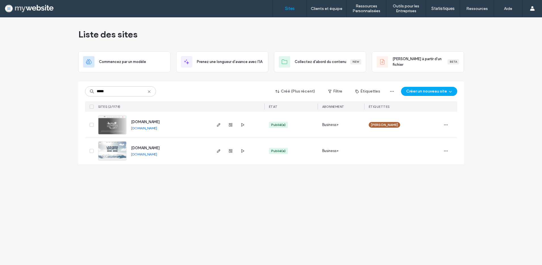
type input "*****"
click at [141, 121] on span "[DOMAIN_NAME]" at bounding box center [145, 122] width 29 height 4
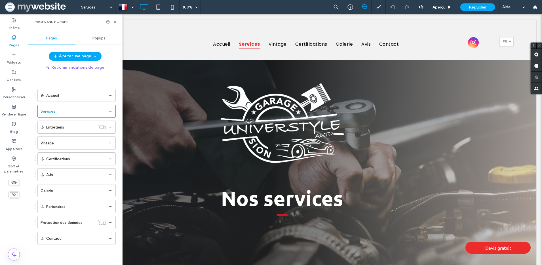
click at [115, 21] on div "Services 100% Aperçu Republier Aide Commentaires sur le site Commentaires sur l…" at bounding box center [271, 132] width 542 height 265
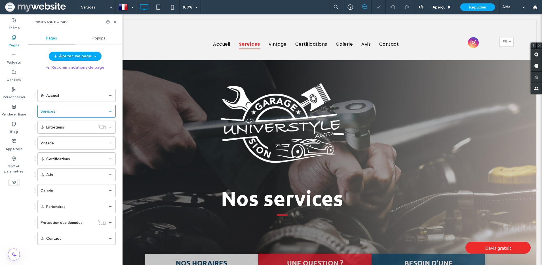
click at [115, 21] on use at bounding box center [115, 22] width 2 height 2
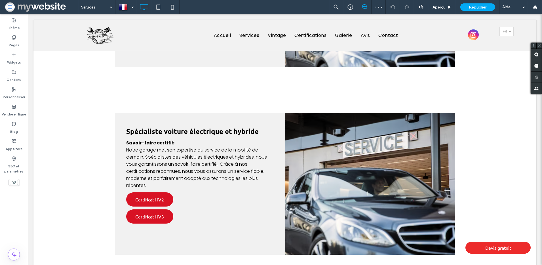
scroll to position [643, 0]
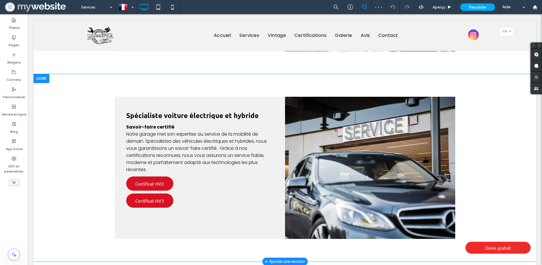
click at [317, 97] on div "Click To Paste" at bounding box center [370, 168] width 170 height 142
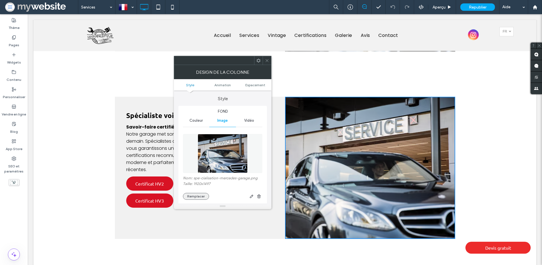
click at [199, 199] on button "Remplacer" at bounding box center [196, 196] width 26 height 7
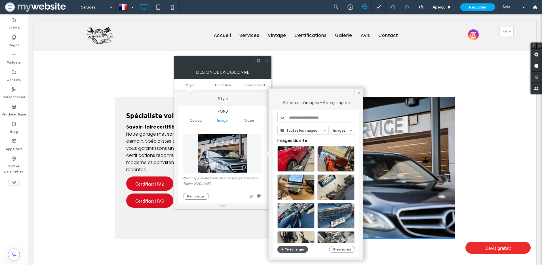
click at [300, 249] on button "Télécharger" at bounding box center [292, 249] width 31 height 7
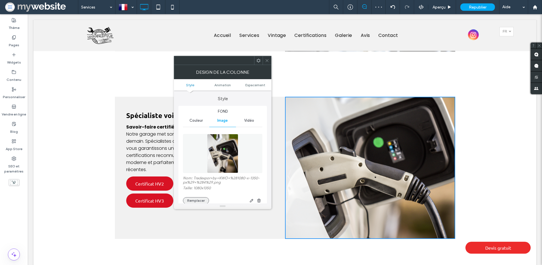
click at [202, 200] on button "Remplacer" at bounding box center [196, 200] width 26 height 7
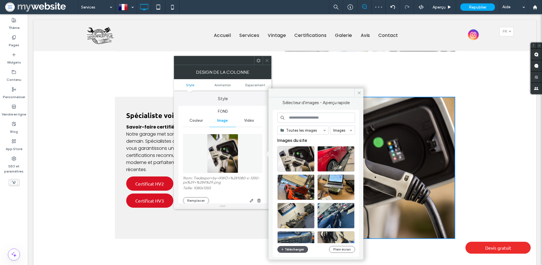
click at [285, 251] on button "Télécharger" at bounding box center [292, 249] width 31 height 7
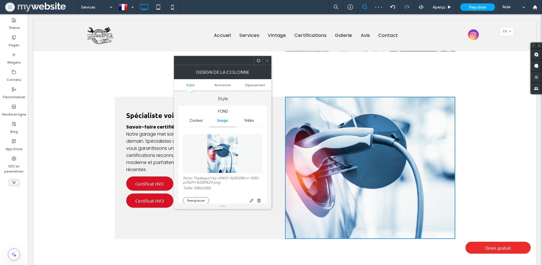
click at [267, 61] on icon at bounding box center [267, 60] width 4 height 4
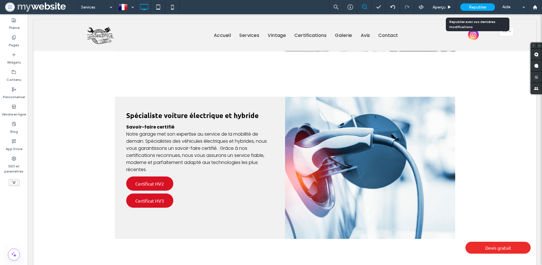
click at [477, 7] on span "Republier" at bounding box center [478, 7] width 18 height 5
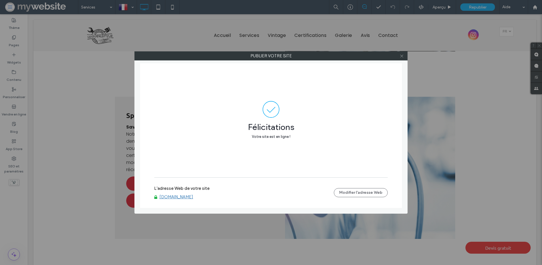
click at [403, 57] on icon at bounding box center [402, 56] width 4 height 4
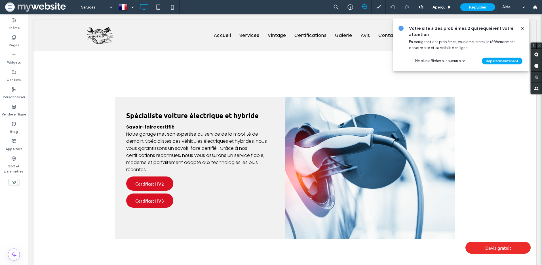
click at [472, 9] on span "Republier" at bounding box center [478, 7] width 18 height 5
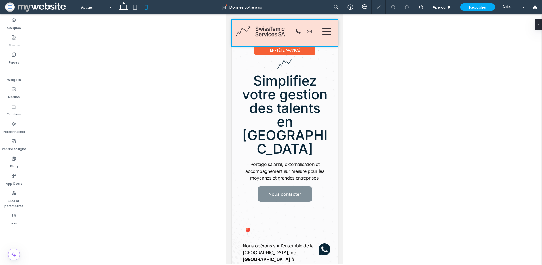
click at [295, 32] on div at bounding box center [285, 33] width 106 height 26
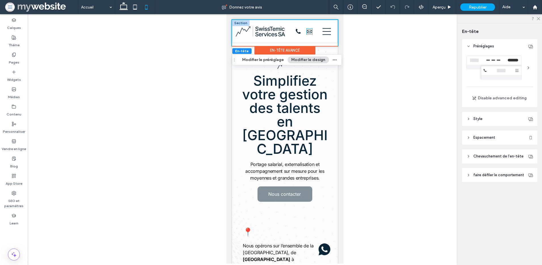
click at [307, 32] on icon at bounding box center [309, 31] width 5 height 3
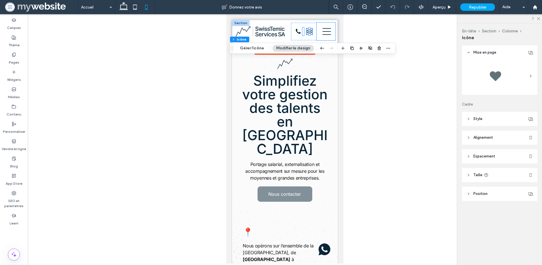
click at [328, 32] on div at bounding box center [326, 32] width 19 height 18
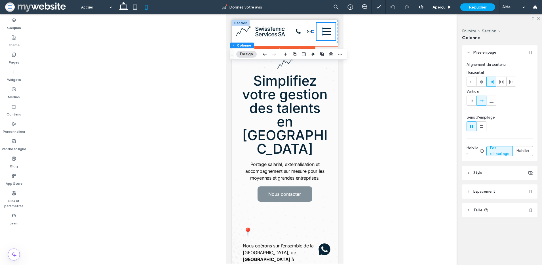
click at [327, 33] on icon at bounding box center [326, 31] width 9 height 9
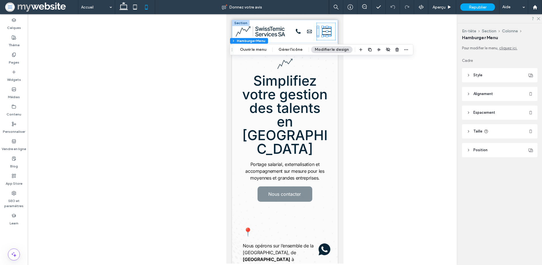
click at [156, 38] on div at bounding box center [285, 138] width 514 height 249
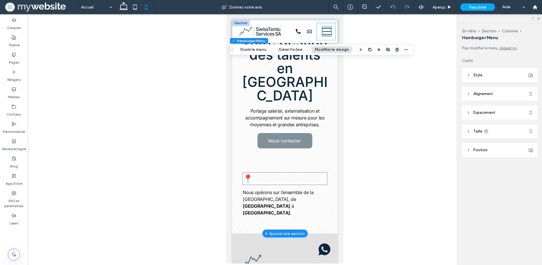
scroll to position [5, 0]
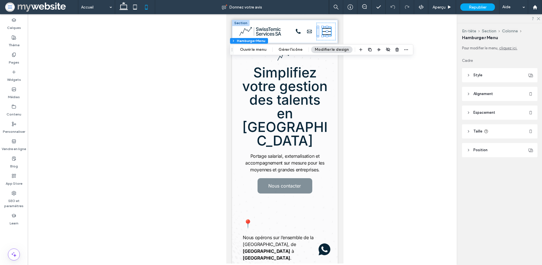
click at [384, 123] on div at bounding box center [285, 138] width 514 height 249
click at [16, 52] on div "Pages" at bounding box center [14, 58] width 28 height 17
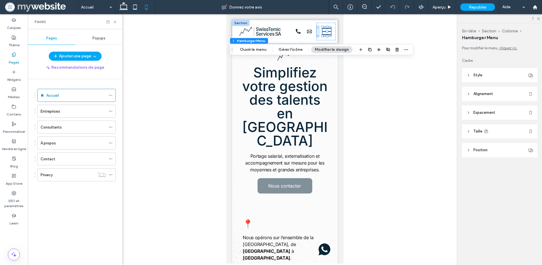
click at [117, 22] on div "Pages" at bounding box center [75, 21] width 95 height 15
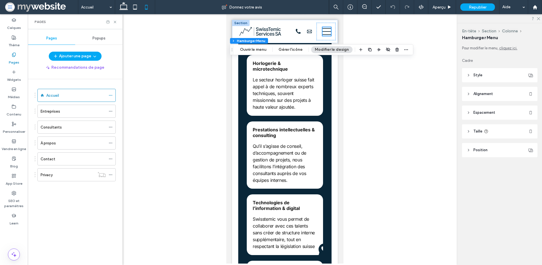
scroll to position [1270, 0]
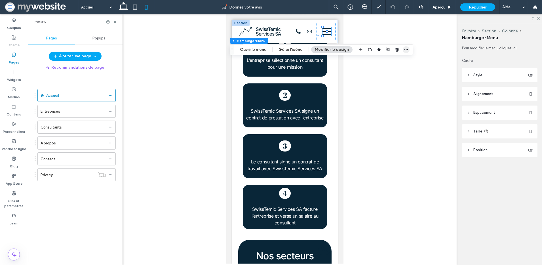
click at [403, 50] on span "button" at bounding box center [406, 49] width 7 height 7
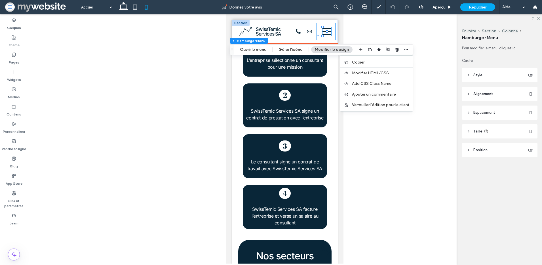
click at [324, 26] on div at bounding box center [326, 32] width 19 height 18
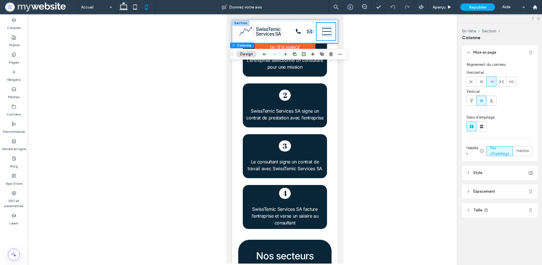
click at [322, 33] on icon at bounding box center [326, 31] width 9 height 9
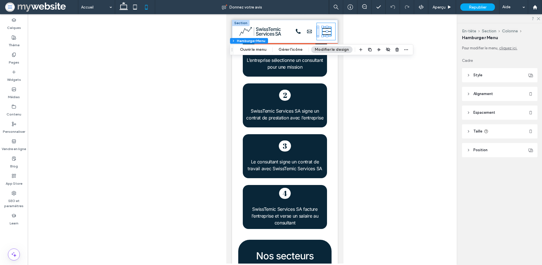
click at [324, 37] on div at bounding box center [326, 32] width 19 height 18
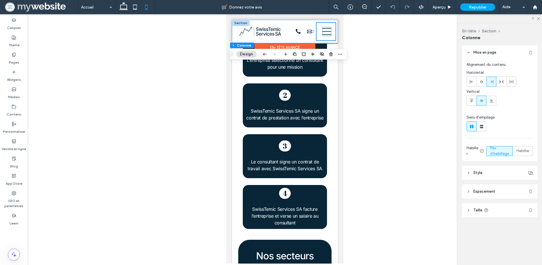
click at [322, 33] on icon at bounding box center [326, 31] width 9 height 9
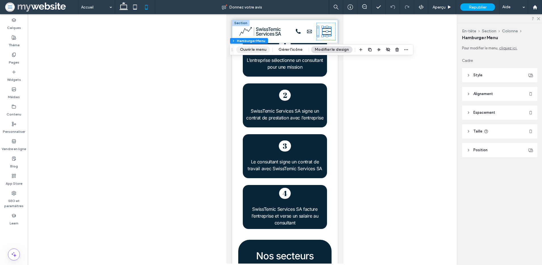
click at [256, 49] on button "Ouvrir le menu" at bounding box center [253, 49] width 34 height 7
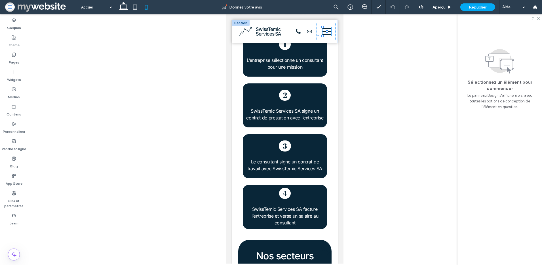
scroll to position [0, 0]
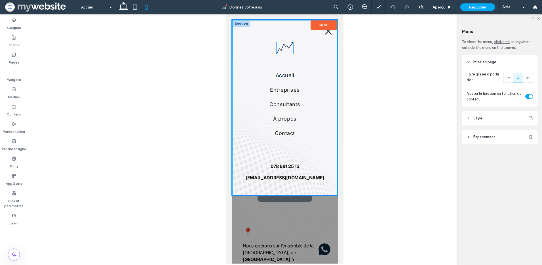
click at [289, 46] on img at bounding box center [285, 47] width 16 height 11
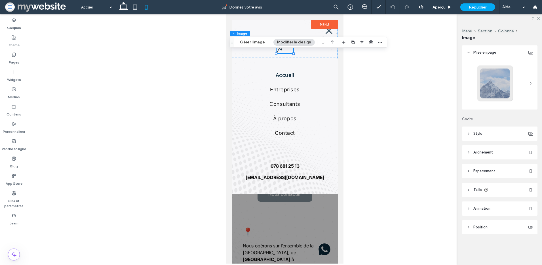
click at [398, 80] on div at bounding box center [285, 138] width 514 height 249
click at [328, 33] on icon at bounding box center [329, 30] width 9 height 9
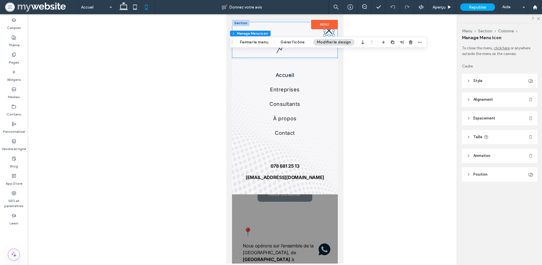
click at [329, 34] on div at bounding box center [329, 35] width 2 height 2
click at [376, 33] on div at bounding box center [285, 138] width 514 height 249
click at [368, 111] on div at bounding box center [285, 138] width 514 height 249
